Goal: Check status: Check status

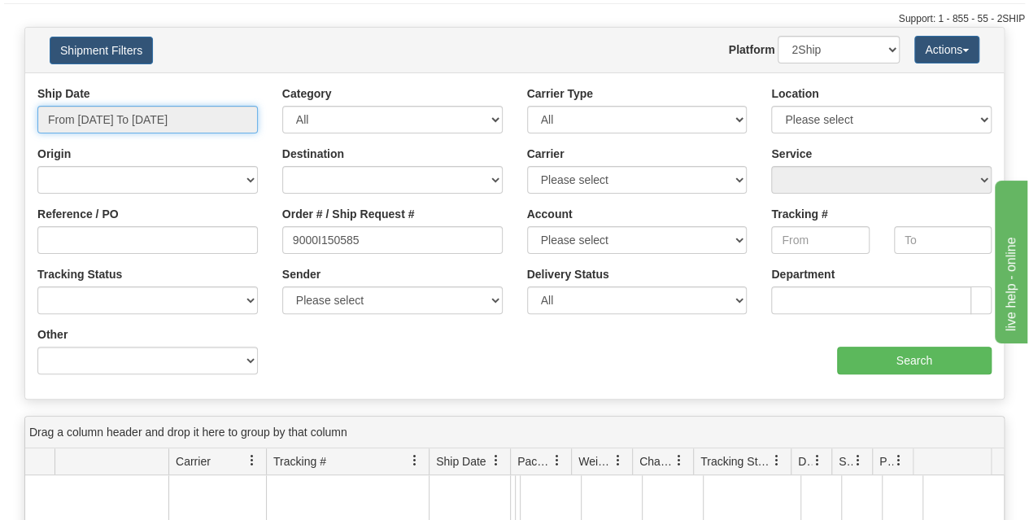
click at [133, 115] on input "From [DATE] To [DATE]" at bounding box center [147, 120] width 220 height 28
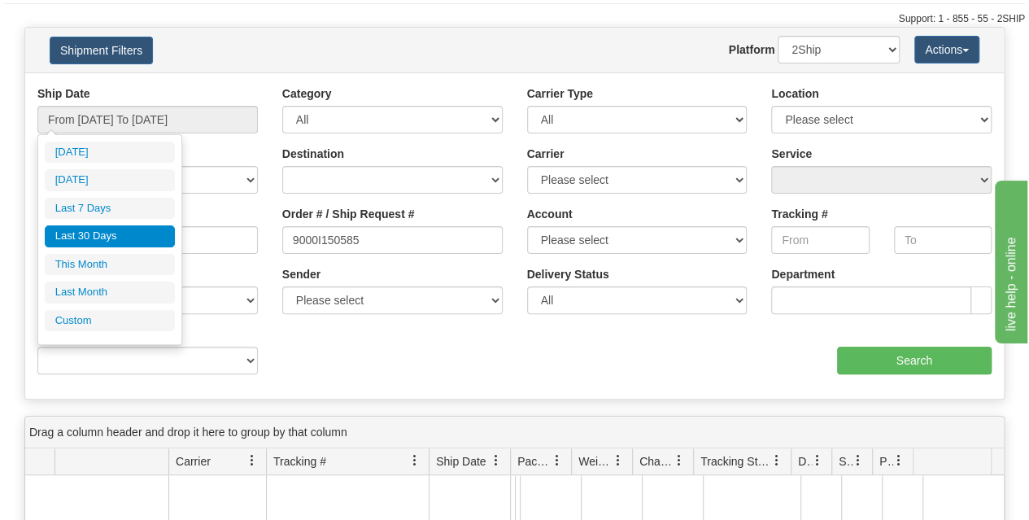
click at [107, 233] on li "Last 30 Days" at bounding box center [110, 236] width 130 height 22
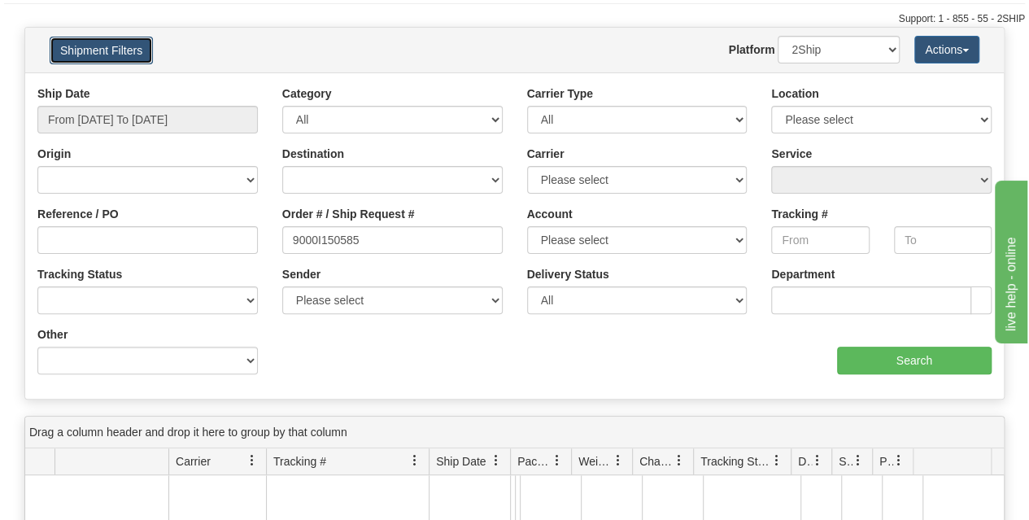
click at [109, 56] on button "Shipment Filters" at bounding box center [101, 51] width 103 height 28
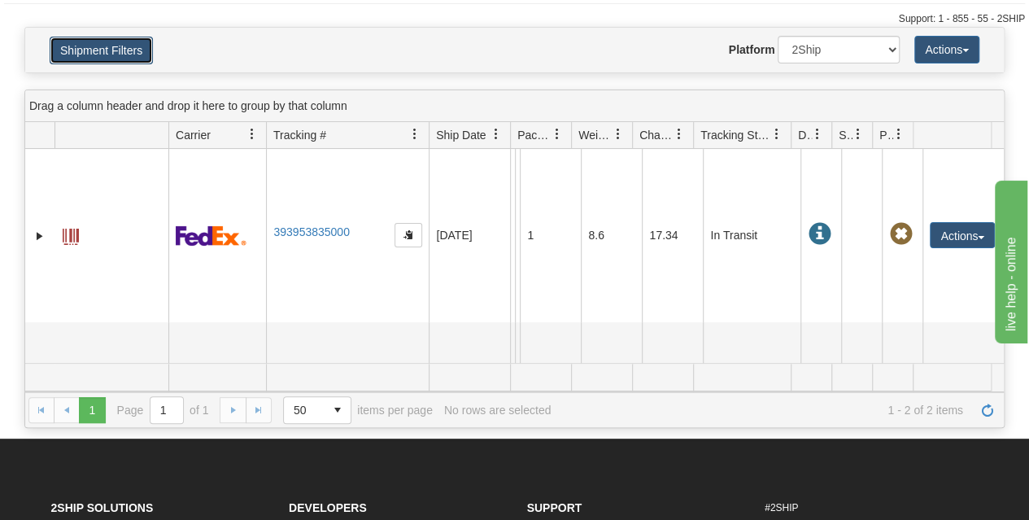
click at [111, 59] on button "Shipment Filters" at bounding box center [101, 51] width 103 height 28
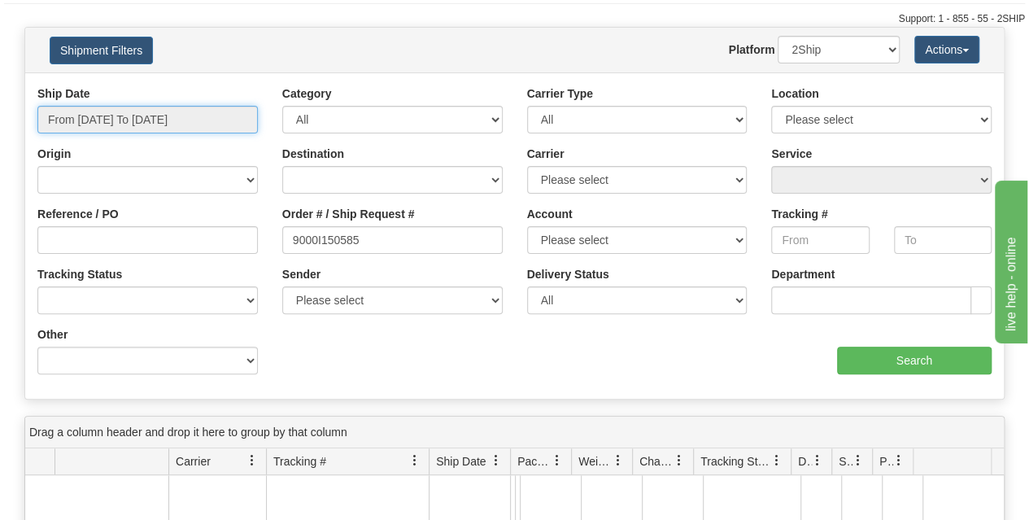
click at [119, 111] on input "From [DATE] To [DATE]" at bounding box center [147, 120] width 220 height 28
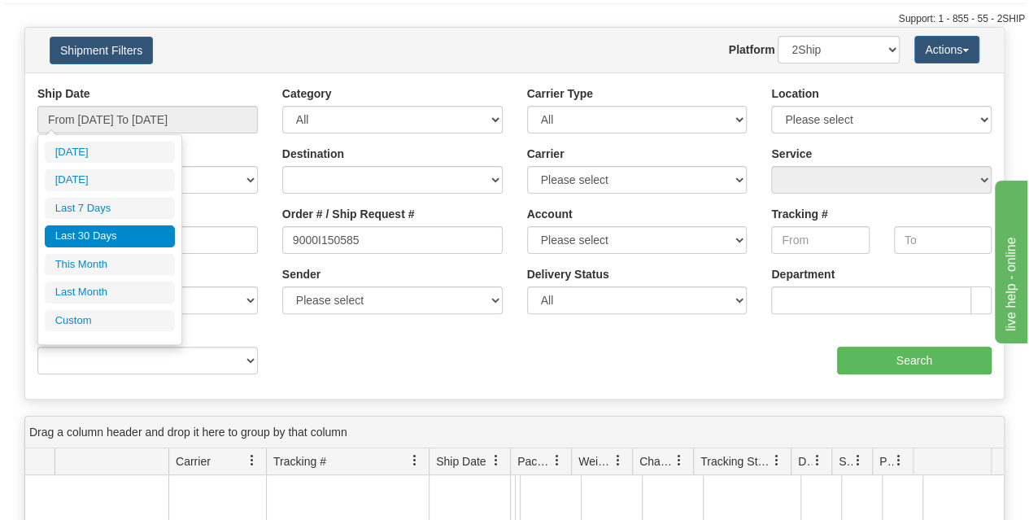
click at [127, 228] on li "Last 30 Days" at bounding box center [110, 236] width 130 height 22
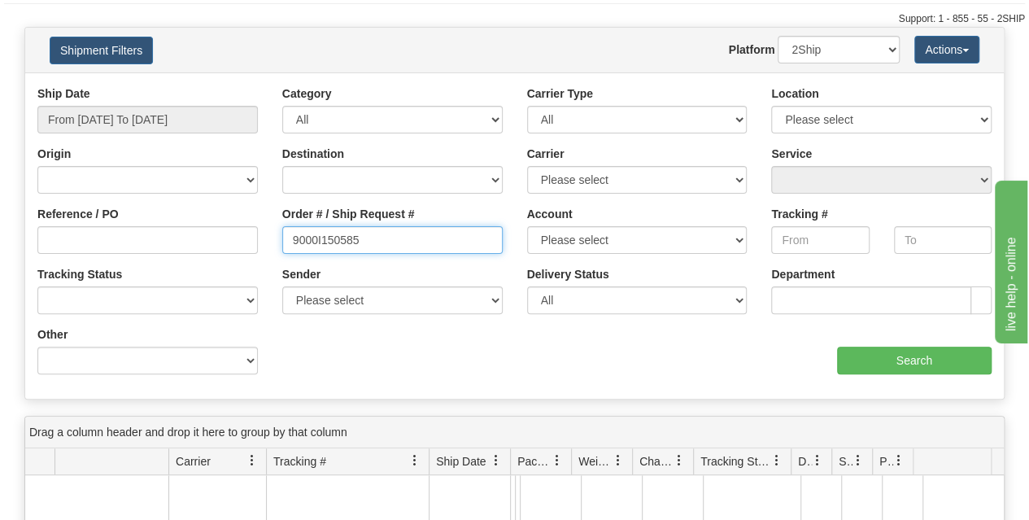
drag, startPoint x: 402, startPoint y: 243, endPoint x: 255, endPoint y: 227, distance: 147.3
click at [270, 250] on div "Order # / Ship Request # 9000I150585" at bounding box center [392, 236] width 245 height 60
paste input "9002I164361"
type input "9002I164361"
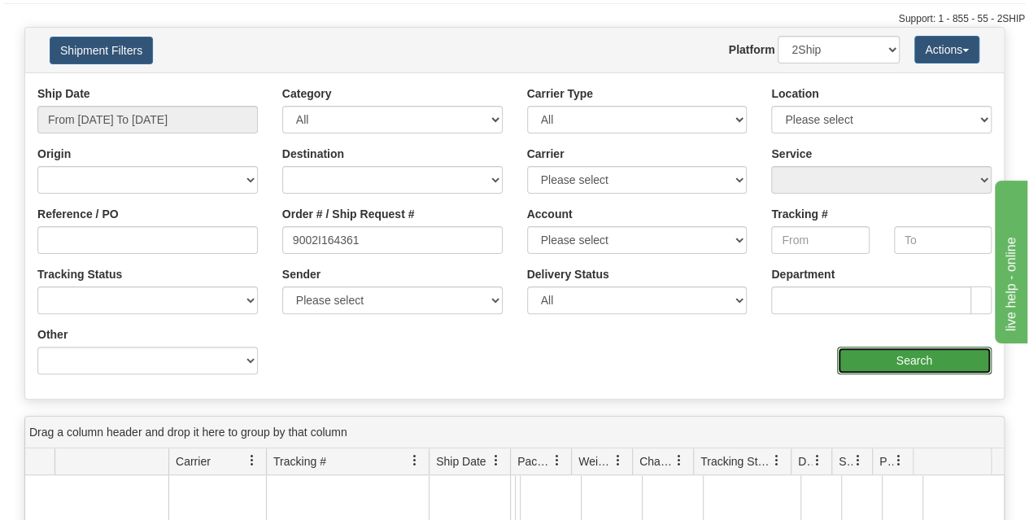
click at [885, 359] on input "Search" at bounding box center [914, 360] width 155 height 28
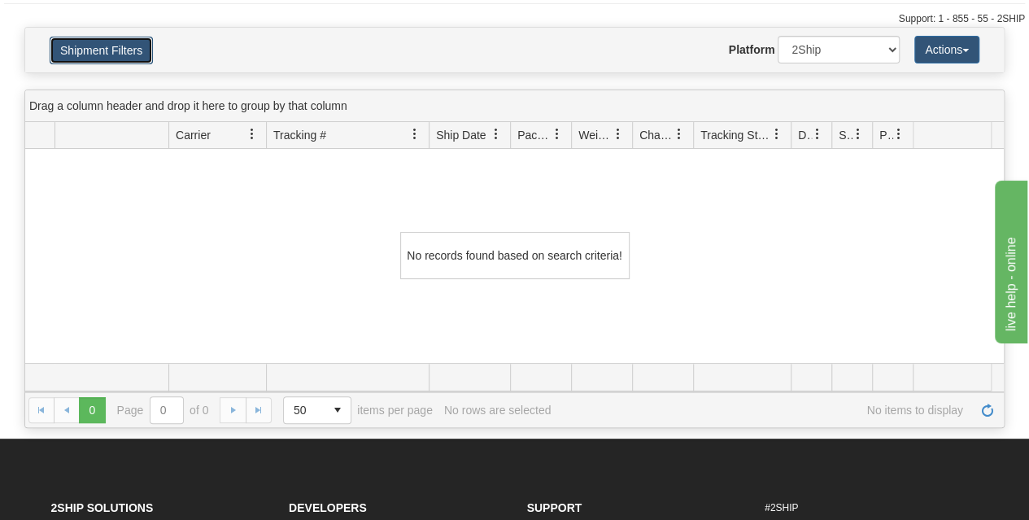
click at [122, 42] on button "Shipment Filters" at bounding box center [101, 51] width 103 height 28
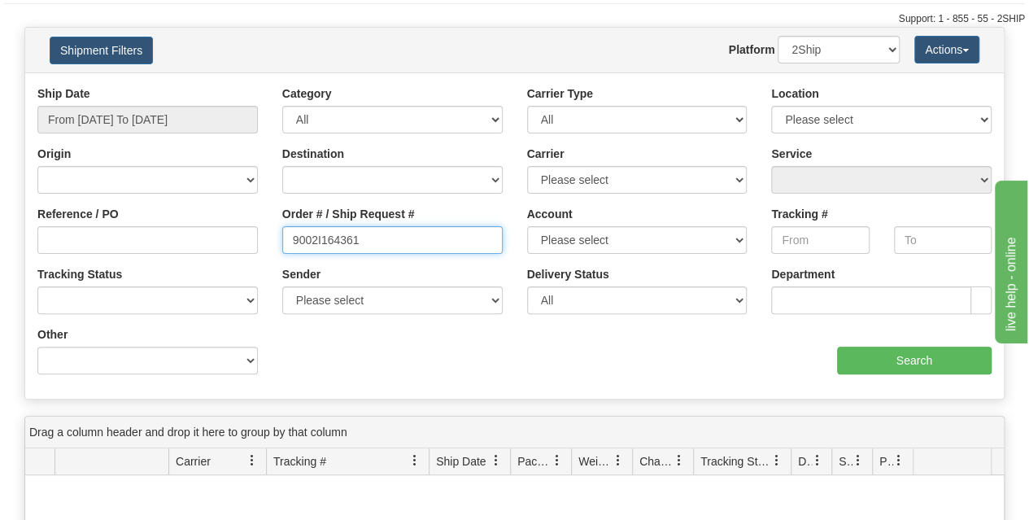
drag, startPoint x: 379, startPoint y: 242, endPoint x: 224, endPoint y: 246, distance: 154.6
click at [233, 85] on div "Reference / PO Order # / Ship Request # 9002I164361 Account Please select [GEOG…" at bounding box center [514, 85] width 978 height 0
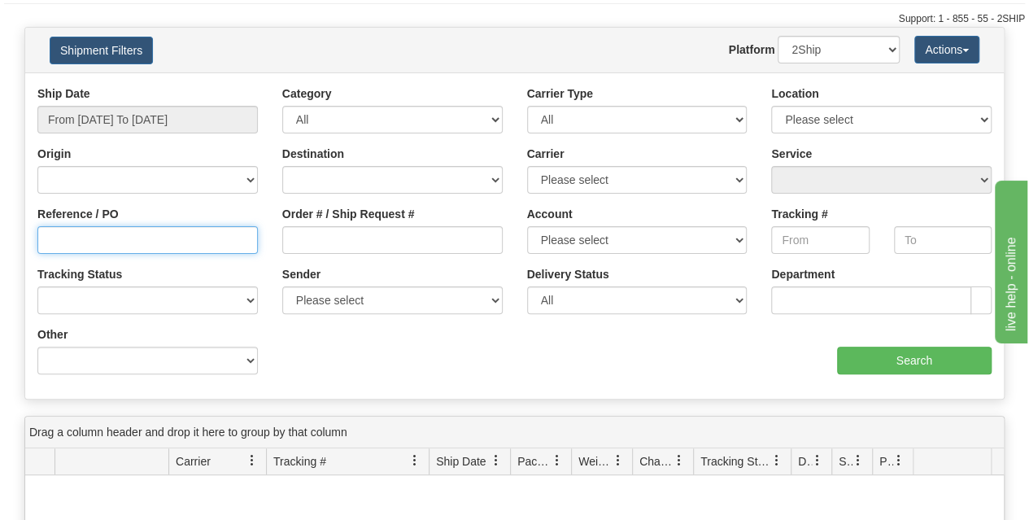
click at [87, 253] on div "Reference / PO" at bounding box center [147, 236] width 245 height 60
type input "3011799"
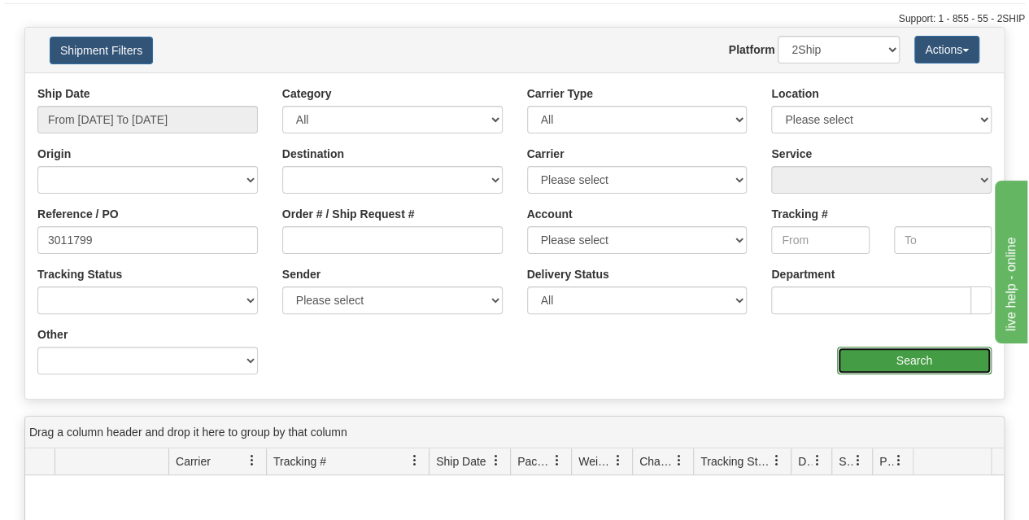
click at [884, 361] on input "Search" at bounding box center [914, 360] width 155 height 28
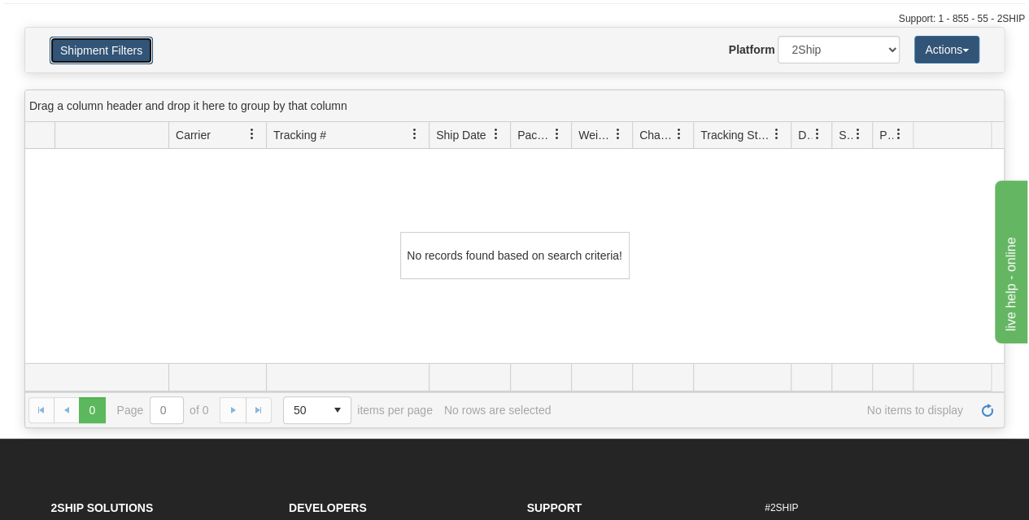
click at [109, 41] on button "Shipment Filters" at bounding box center [101, 51] width 103 height 28
